Goal: Task Accomplishment & Management: Use online tool/utility

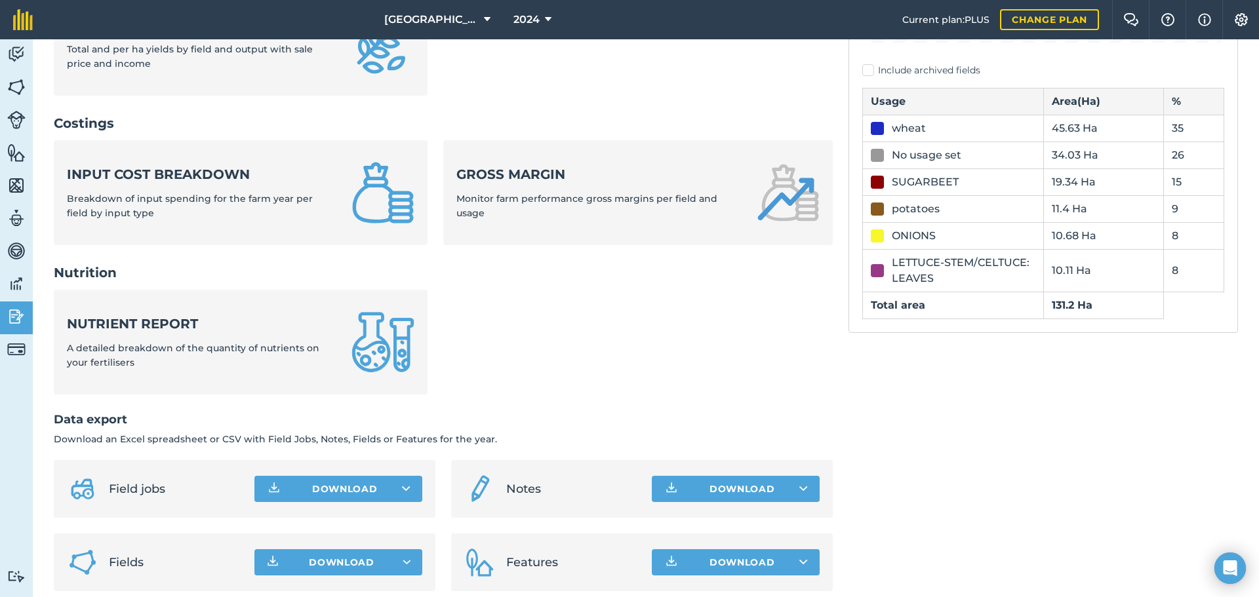
scroll to position [436, 0]
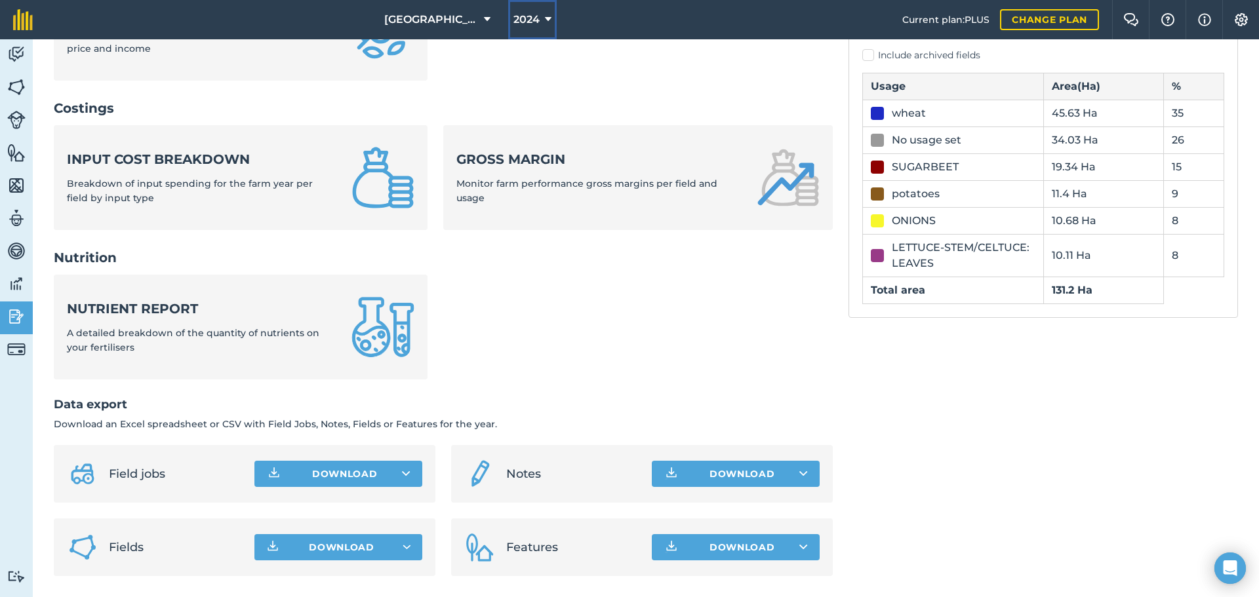
click at [551, 21] on button "2024" at bounding box center [532, 19] width 49 height 39
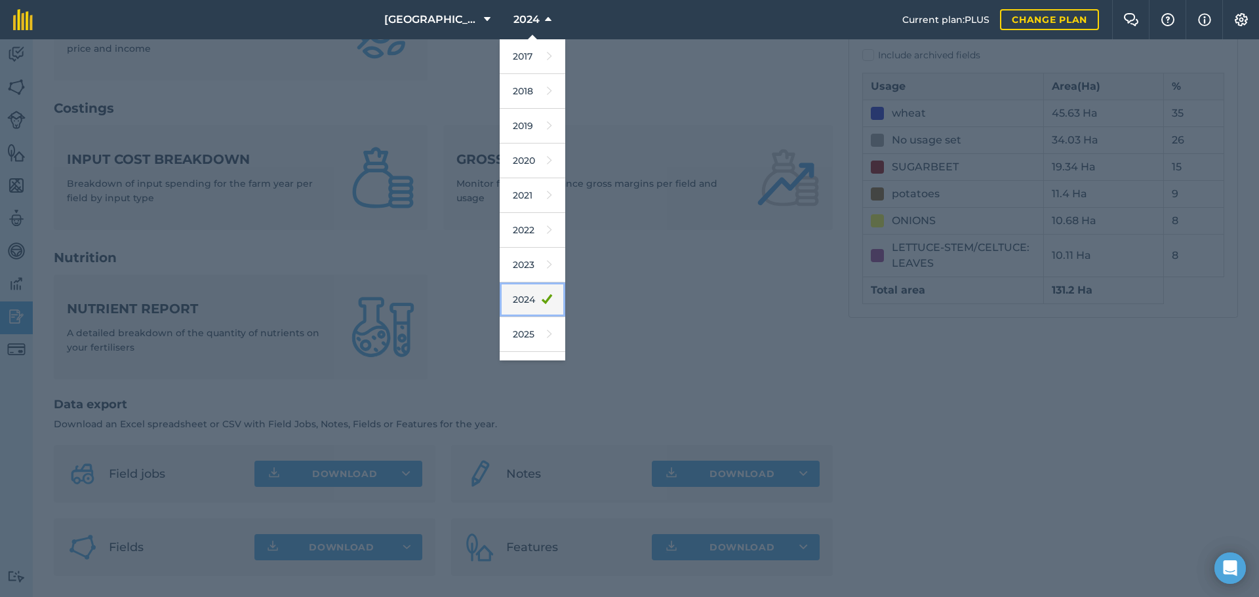
click at [526, 296] on link "2024" at bounding box center [533, 300] width 66 height 35
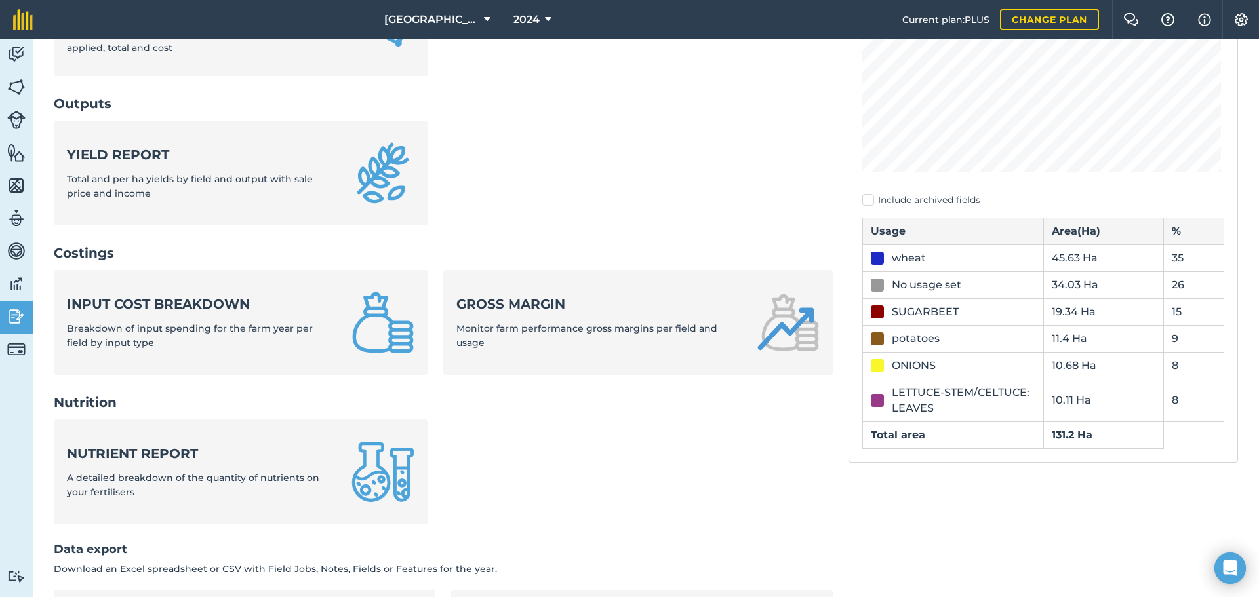
scroll to position [239, 0]
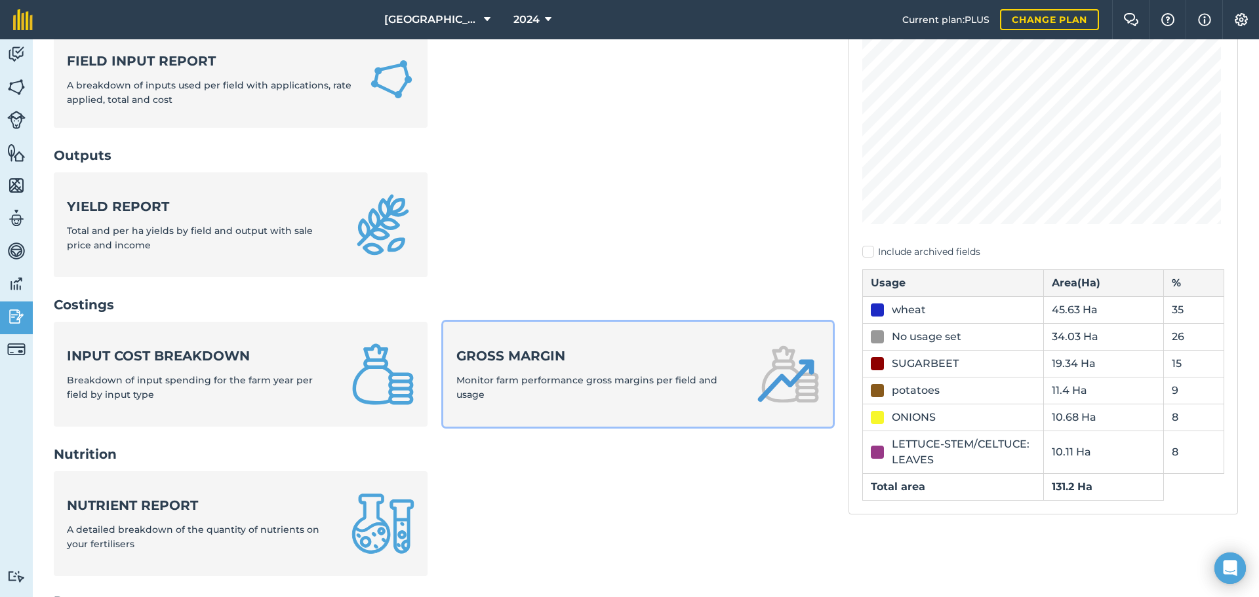
click at [614, 368] on div "Gross margin Monitor farm performance gross margins per field and usage" at bounding box center [598, 375] width 285 height 56
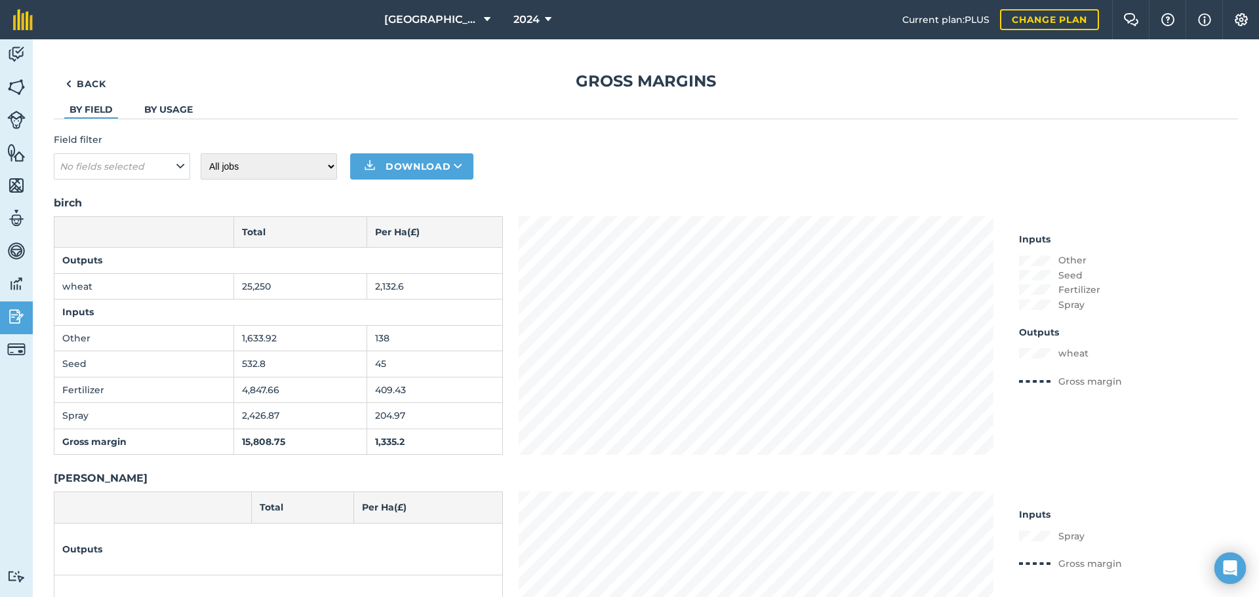
click at [180, 103] on li "By usage" at bounding box center [168, 110] width 59 height 16
click at [176, 168] on icon at bounding box center [180, 166] width 8 height 14
click at [138, 306] on label "birch" at bounding box center [122, 313] width 125 height 14
click at [68, 306] on input "birch" at bounding box center [64, 310] width 9 height 9
checkbox input "true"
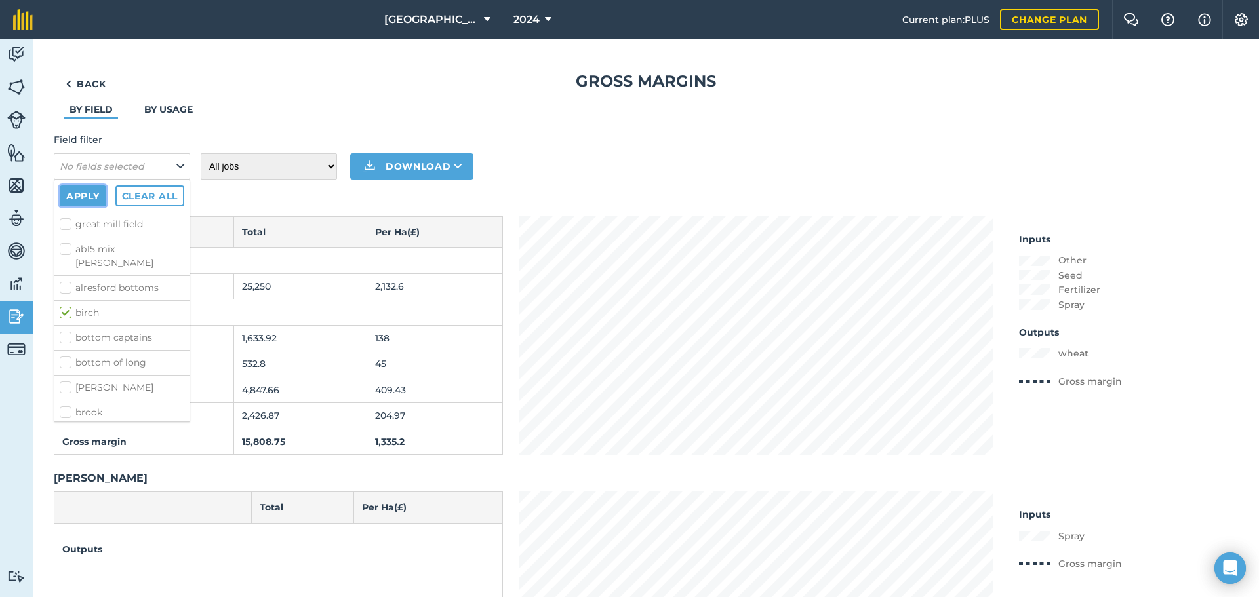
click at [90, 195] on button "Apply" at bounding box center [83, 196] width 47 height 21
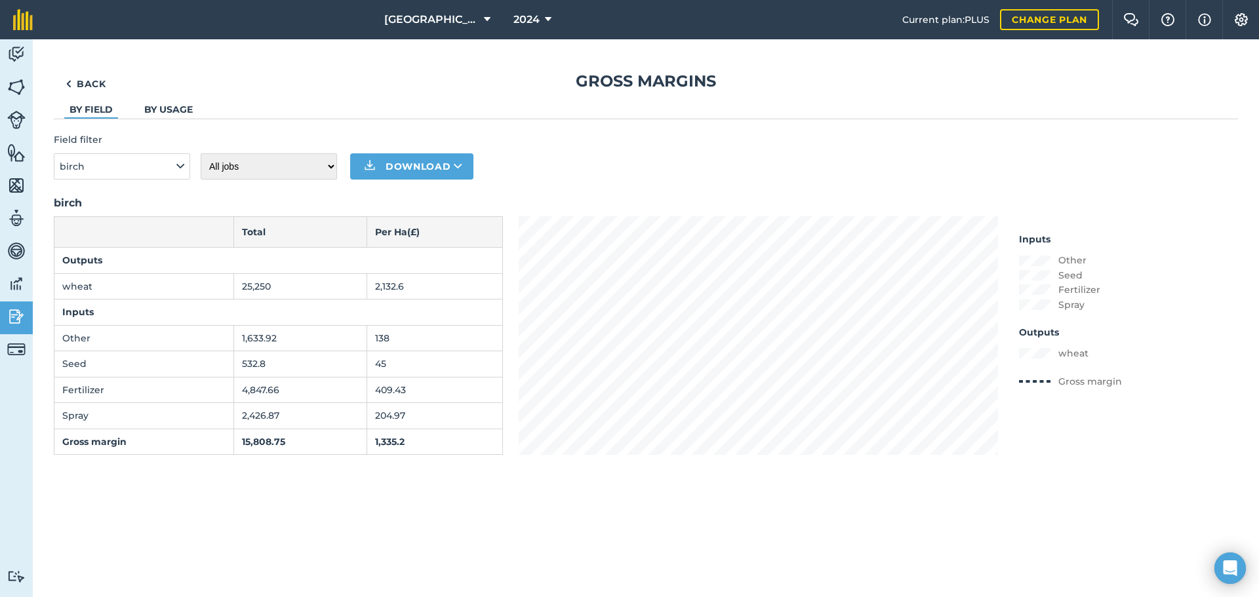
click at [179, 108] on link "By usage" at bounding box center [168, 110] width 49 height 12
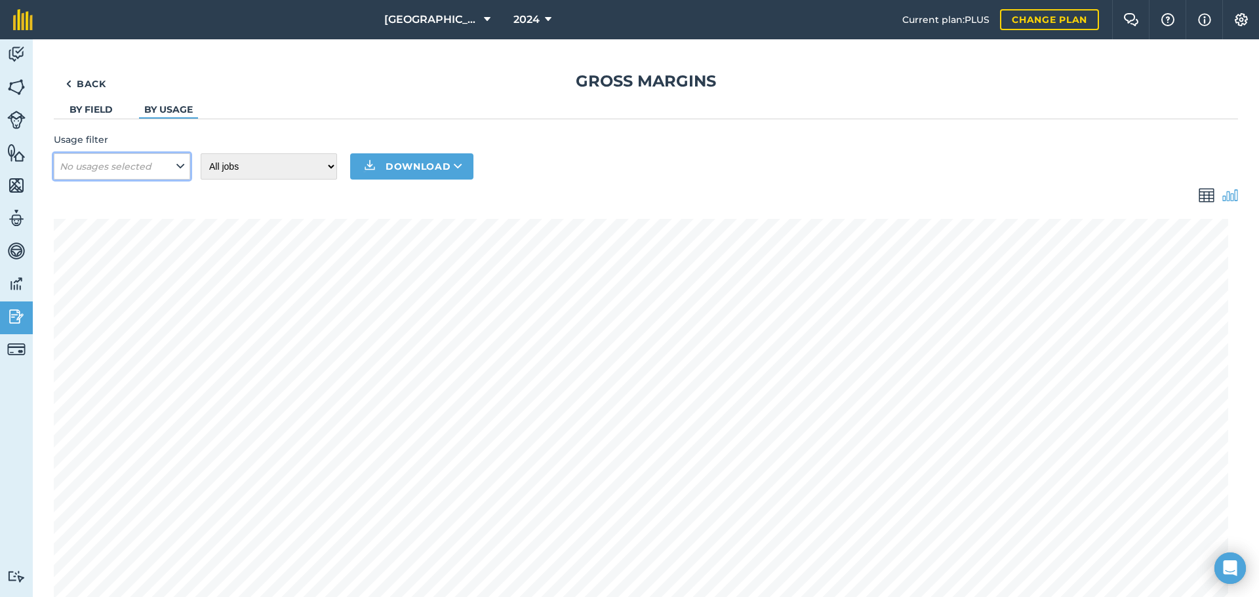
click at [179, 169] on icon at bounding box center [180, 166] width 8 height 14
click at [64, 411] on label "wheat" at bounding box center [122, 409] width 125 height 14
click at [64, 410] on input "wheat" at bounding box center [64, 406] width 9 height 9
checkbox input "true"
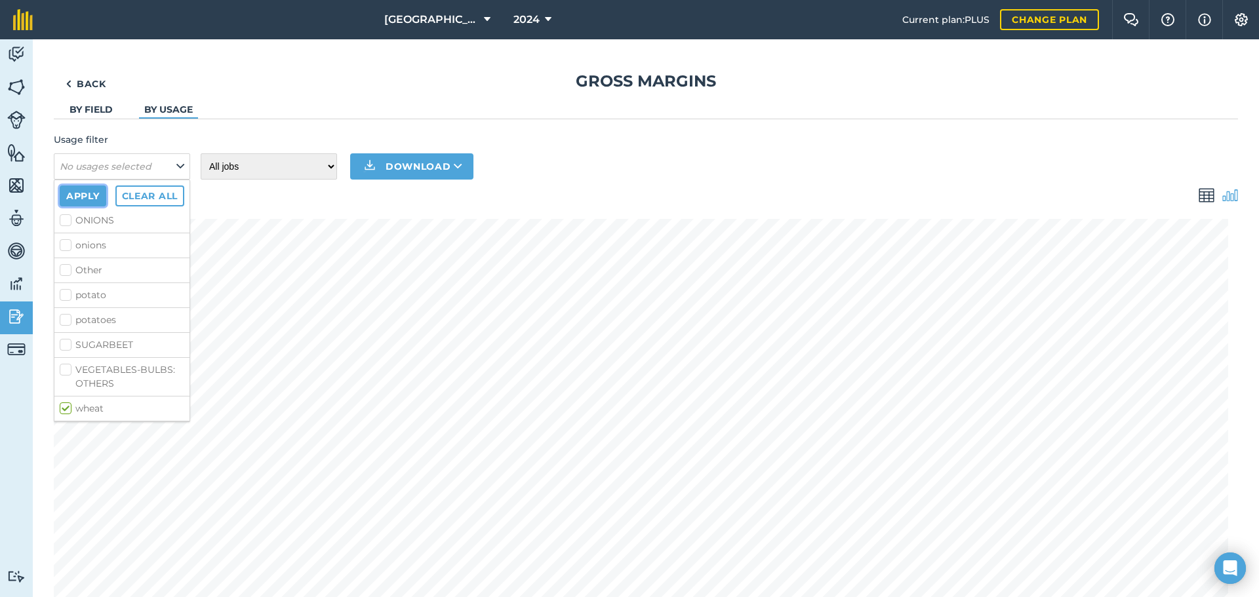
click at [79, 189] on button "Apply" at bounding box center [83, 196] width 47 height 21
